Goal: Register for event/course

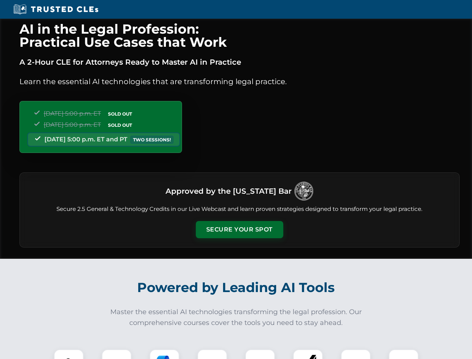
click at [239, 229] on button "Secure Your Spot" at bounding box center [239, 229] width 87 height 17
click at [69, 354] on img at bounding box center [69, 364] width 22 height 22
